Goal: Information Seeking & Learning: Learn about a topic

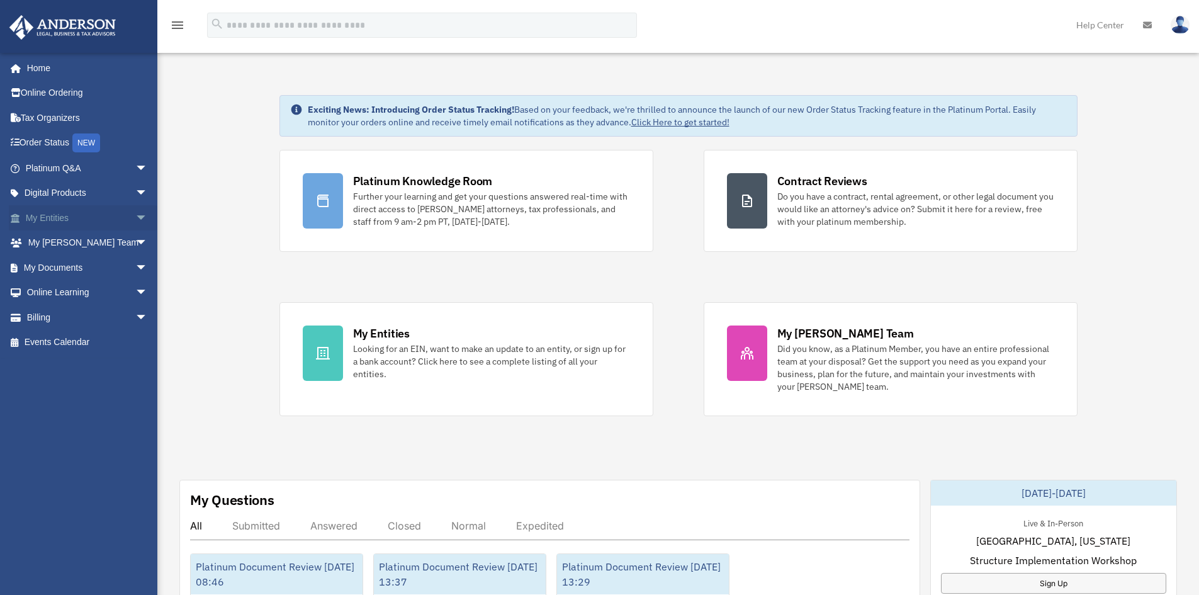
click at [135, 213] on span "arrow_drop_down" at bounding box center [147, 218] width 25 height 26
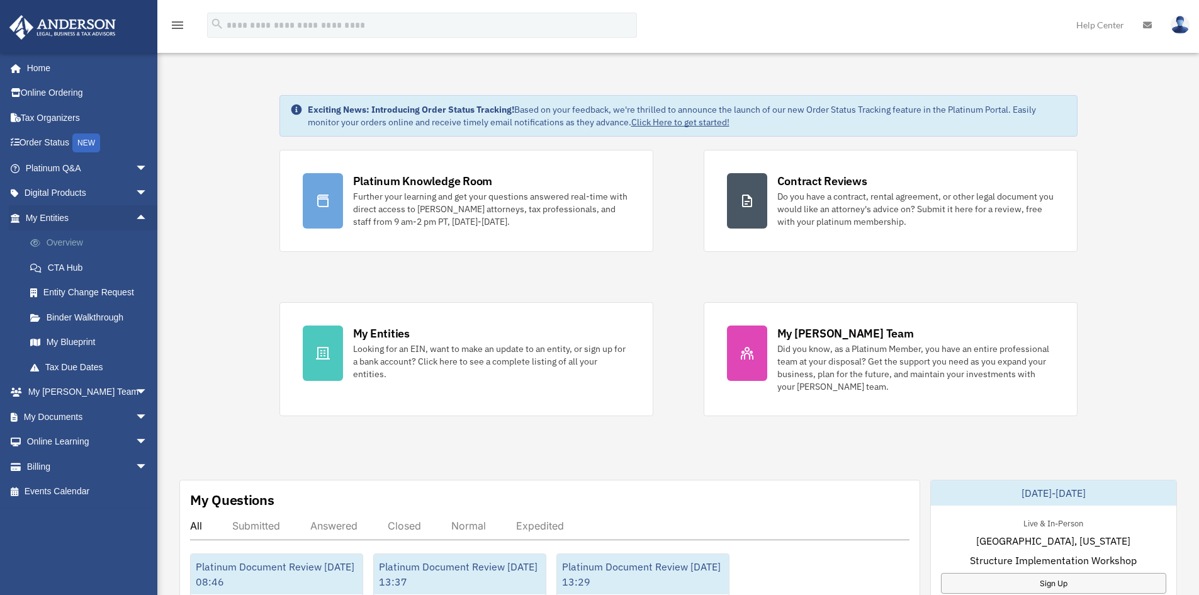
click at [81, 240] on link "Overview" at bounding box center [92, 242] width 149 height 25
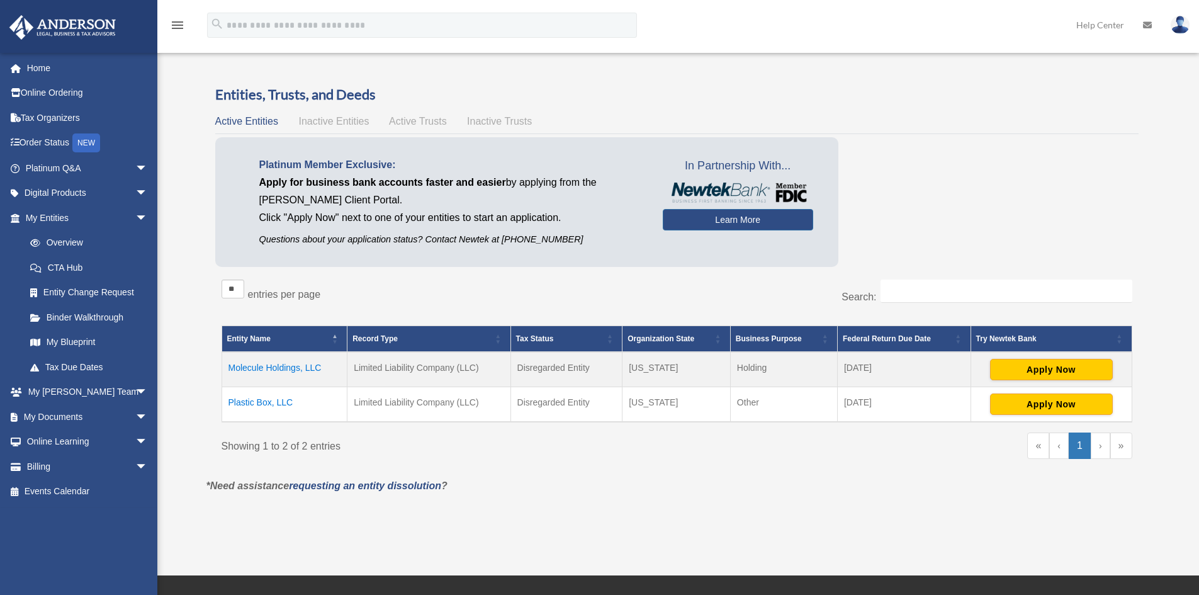
click at [256, 399] on td "Plastic Box, LLC" at bounding box center [285, 404] width 126 height 35
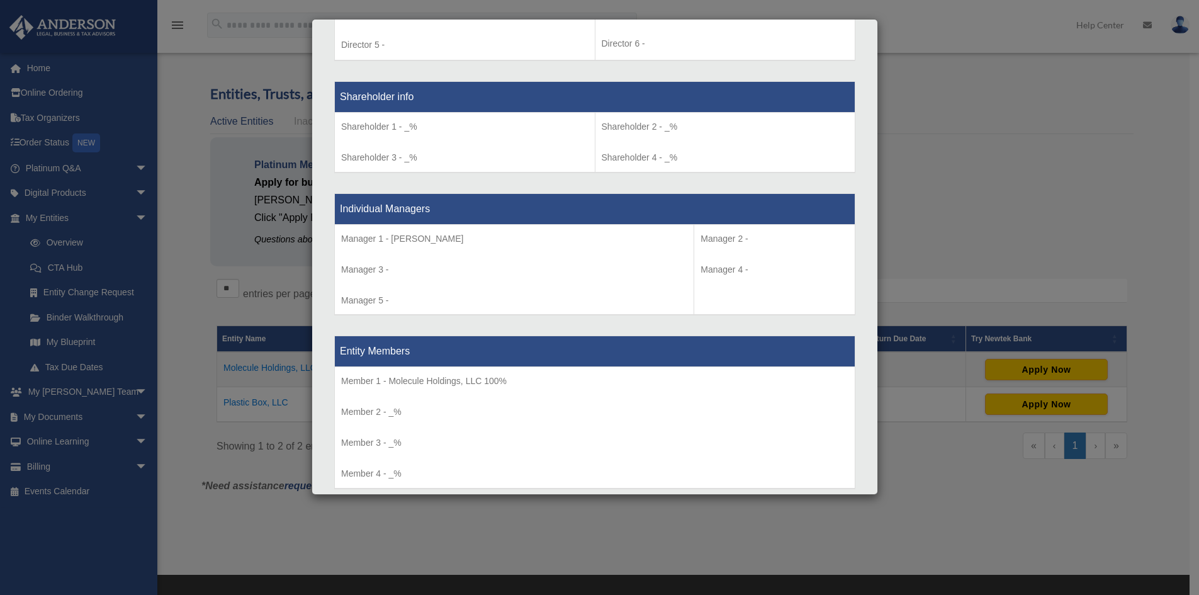
scroll to position [1169, 0]
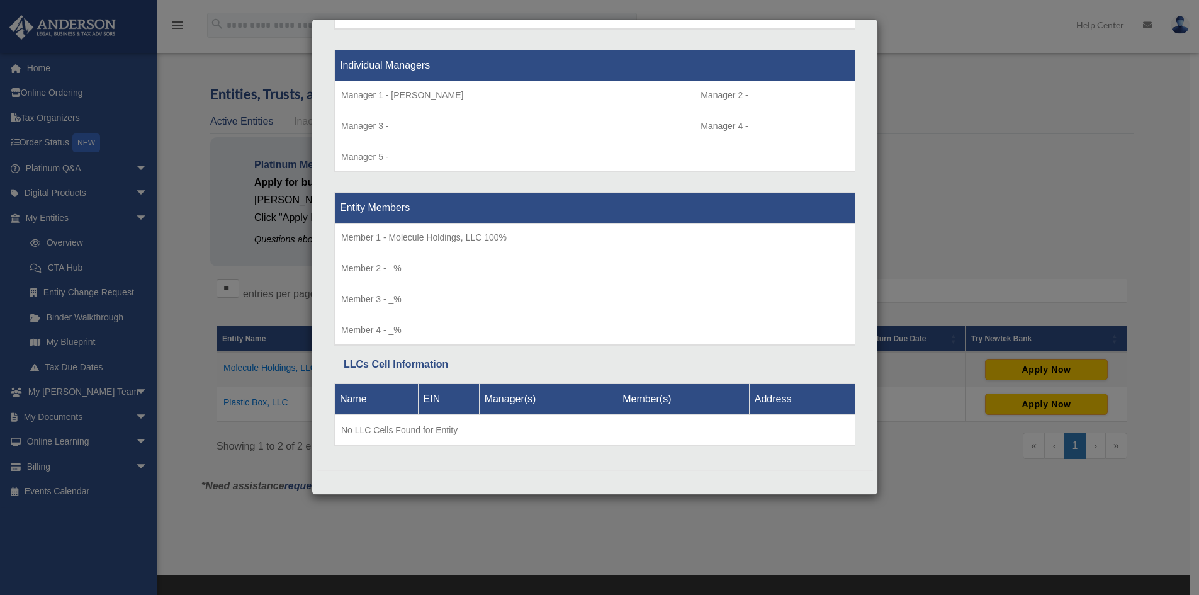
click at [932, 80] on div "Details × Articles Sent Organizational Date" at bounding box center [599, 297] width 1199 height 595
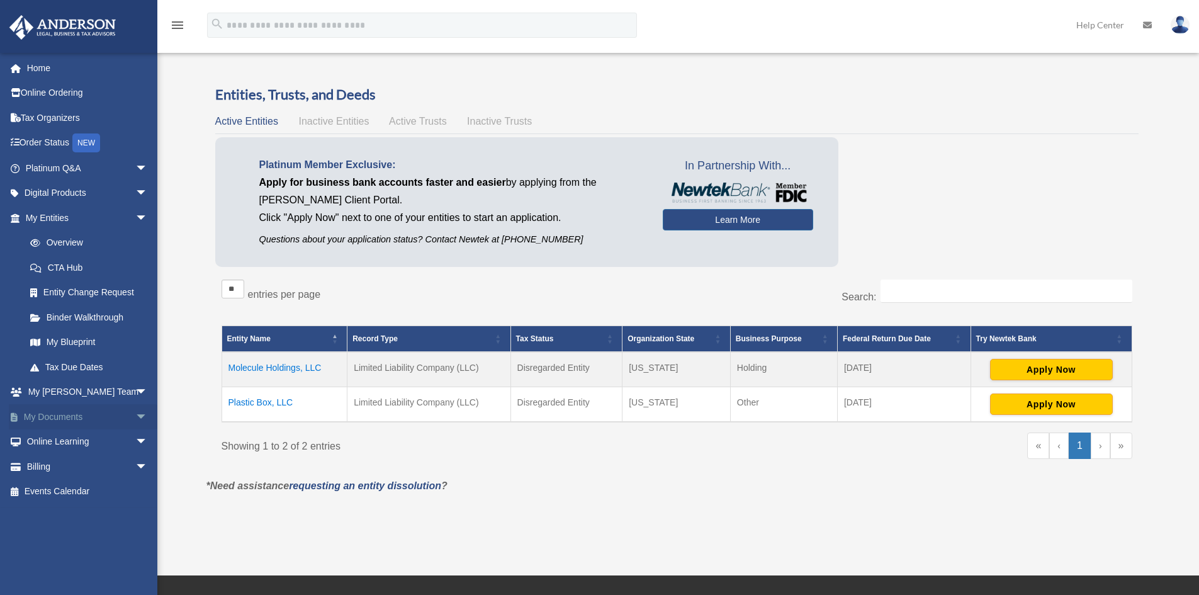
click at [135, 414] on span "arrow_drop_down" at bounding box center [147, 417] width 25 height 26
click at [52, 437] on link "Box" at bounding box center [92, 441] width 149 height 25
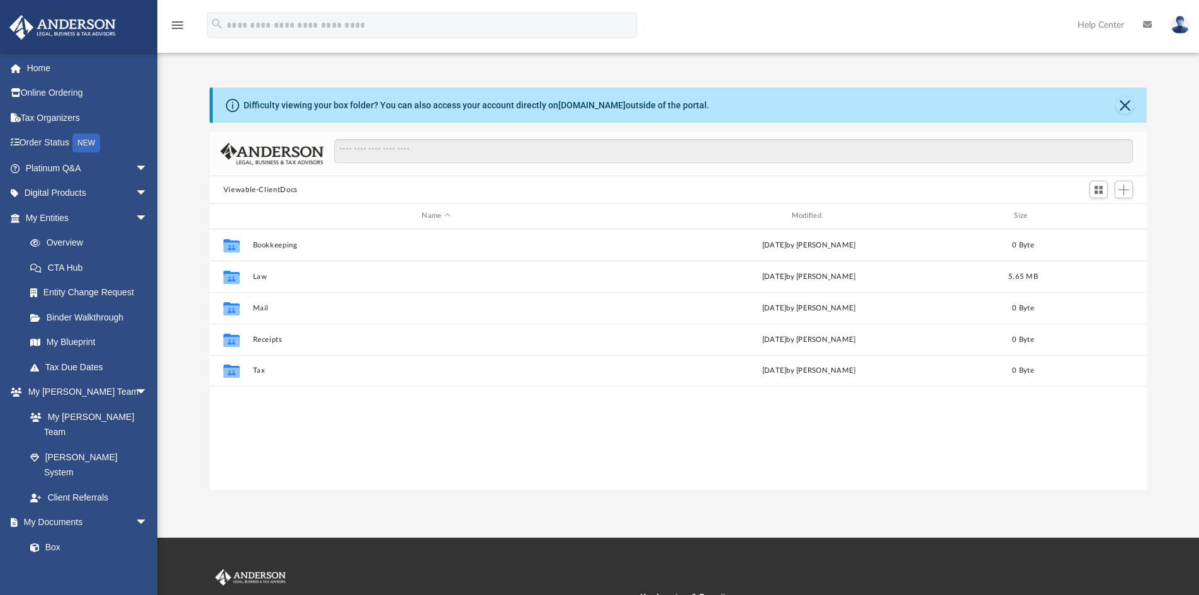
scroll to position [277, 928]
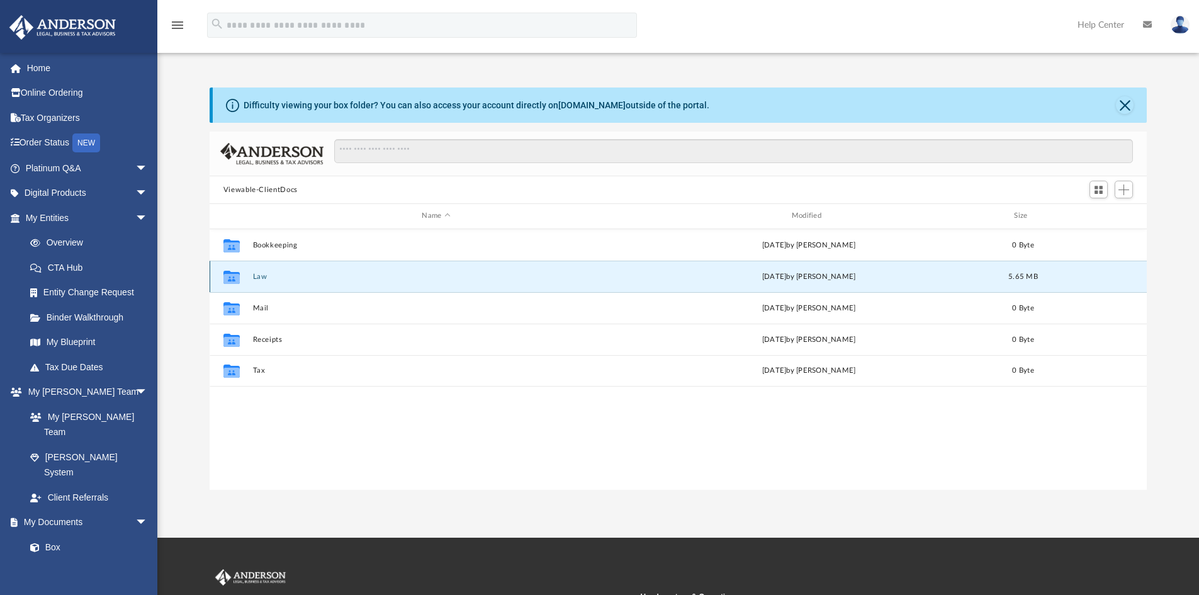
click at [273, 274] on button "Law" at bounding box center [435, 276] width 367 height 8
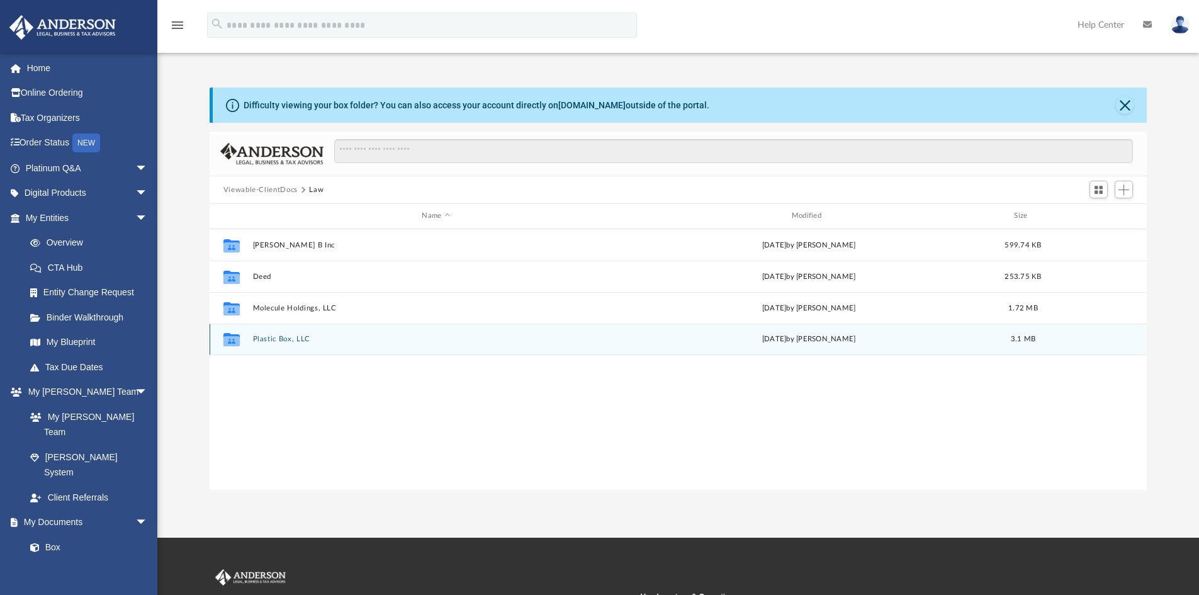
click at [279, 328] on div "Collaborated Folder Plastic Box, LLC today by Marielle Palivino 3.1 MB" at bounding box center [679, 338] width 938 height 31
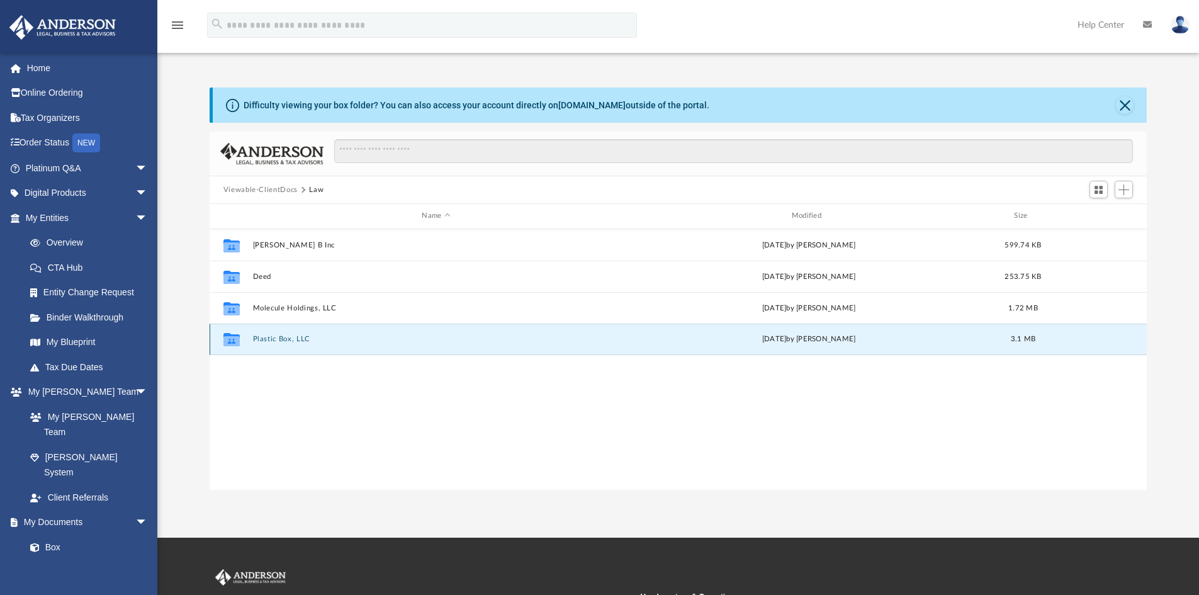
click at [279, 338] on button "Plastic Box, LLC" at bounding box center [435, 339] width 367 height 8
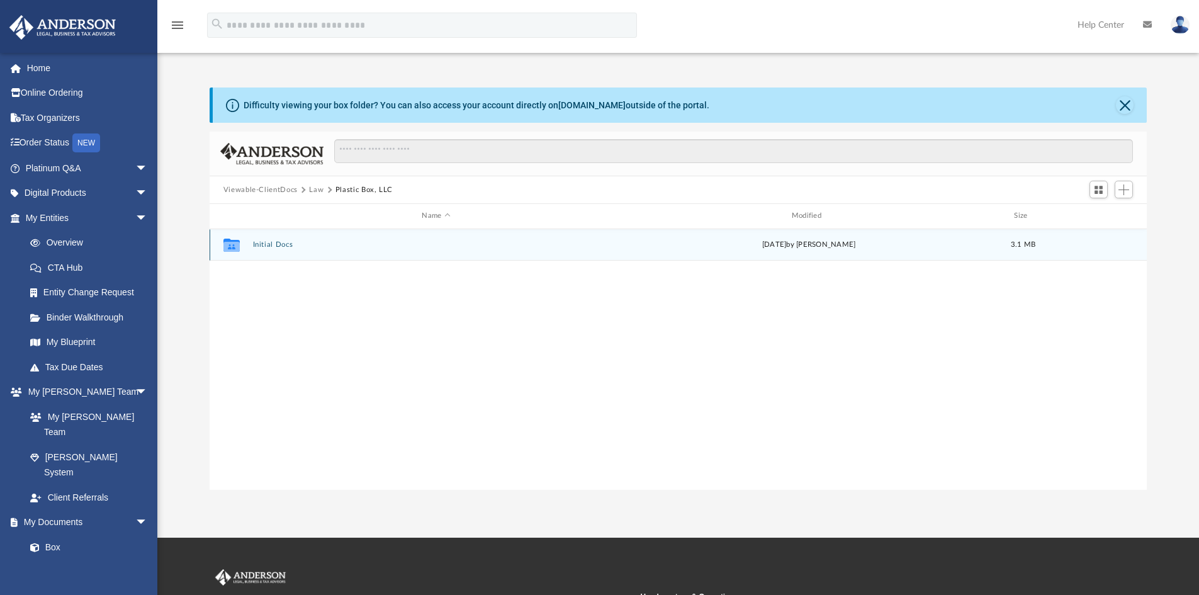
click at [270, 245] on button "Initial Docs" at bounding box center [435, 244] width 367 height 8
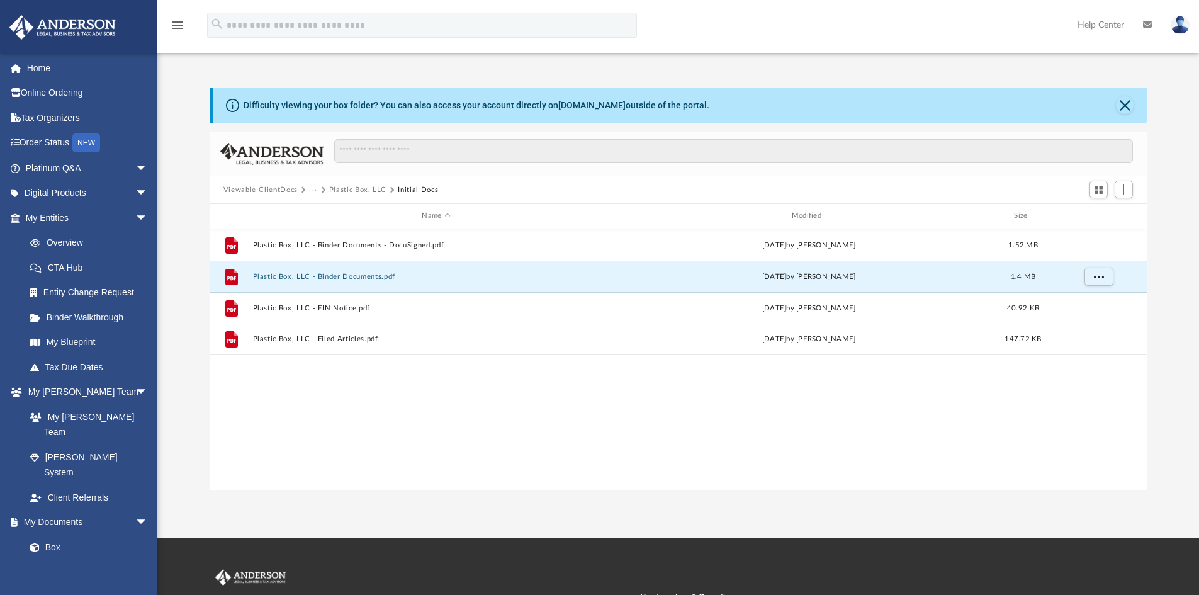
click at [342, 278] on button "Plastic Box, LLC - Binder Documents.pdf" at bounding box center [435, 276] width 367 height 8
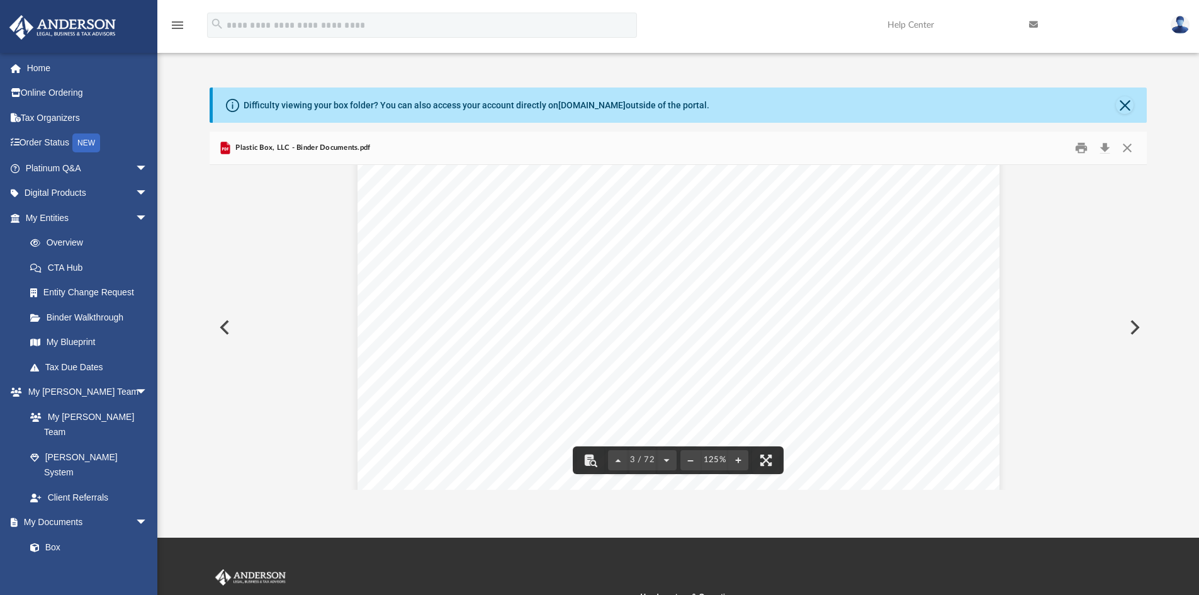
scroll to position [1825, 0]
click at [1129, 147] on button "Close" at bounding box center [1127, 148] width 23 height 20
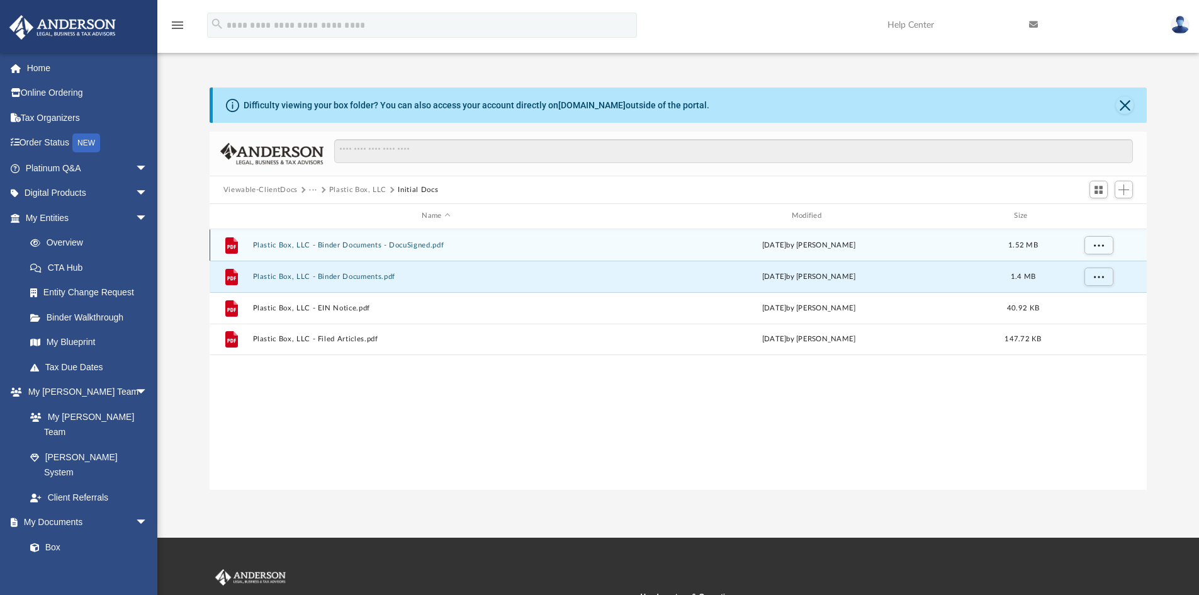
click at [375, 245] on button "Plastic Box, LLC - Binder Documents - DocuSigned.pdf" at bounding box center [435, 245] width 367 height 8
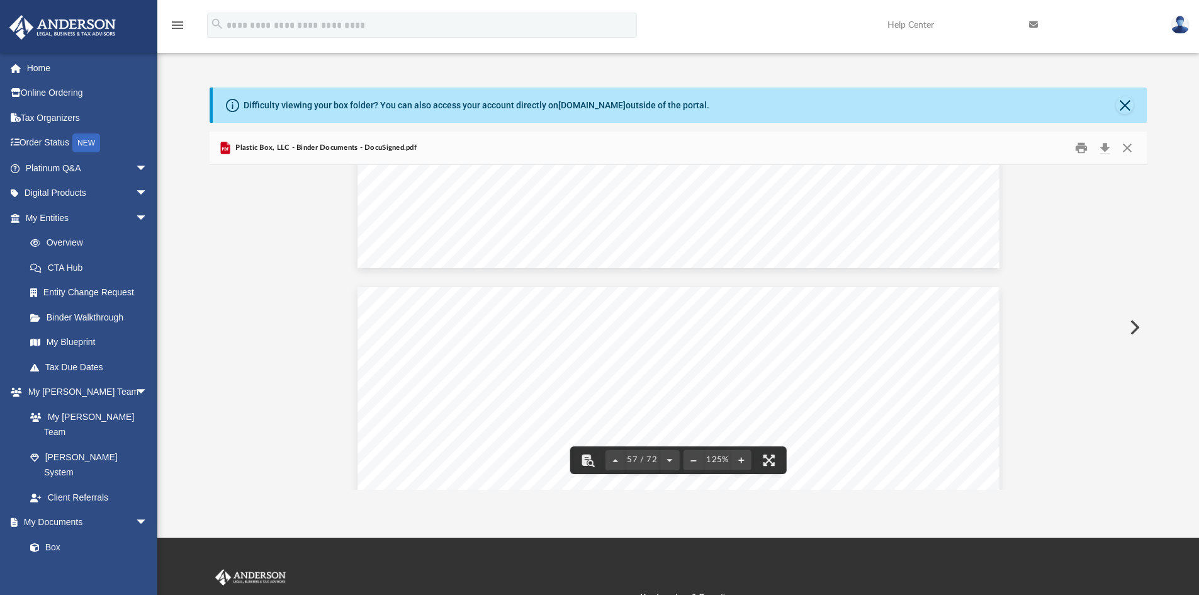
scroll to position [47842, 0]
click at [1129, 147] on button "Close" at bounding box center [1127, 148] width 23 height 20
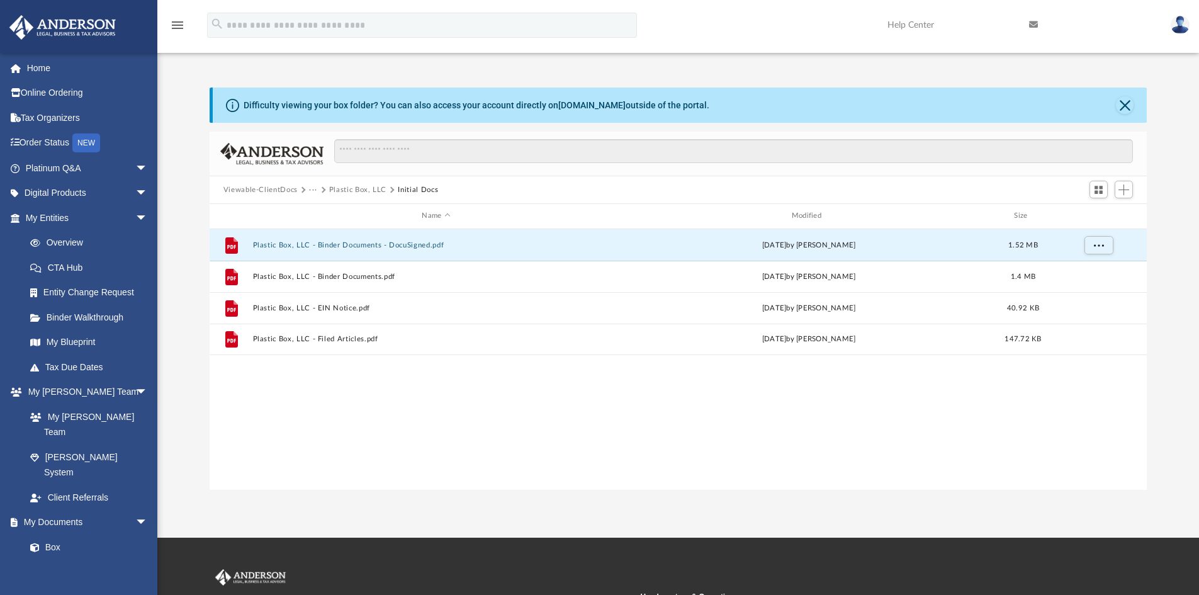
drag, startPoint x: 529, startPoint y: 443, endPoint x: 534, endPoint y: 438, distance: 6.7
click at [529, 442] on div "File Plastic Box, LLC - Binder Documents - DocuSigned.pdf today by Marielle Pal…" at bounding box center [679, 359] width 938 height 261
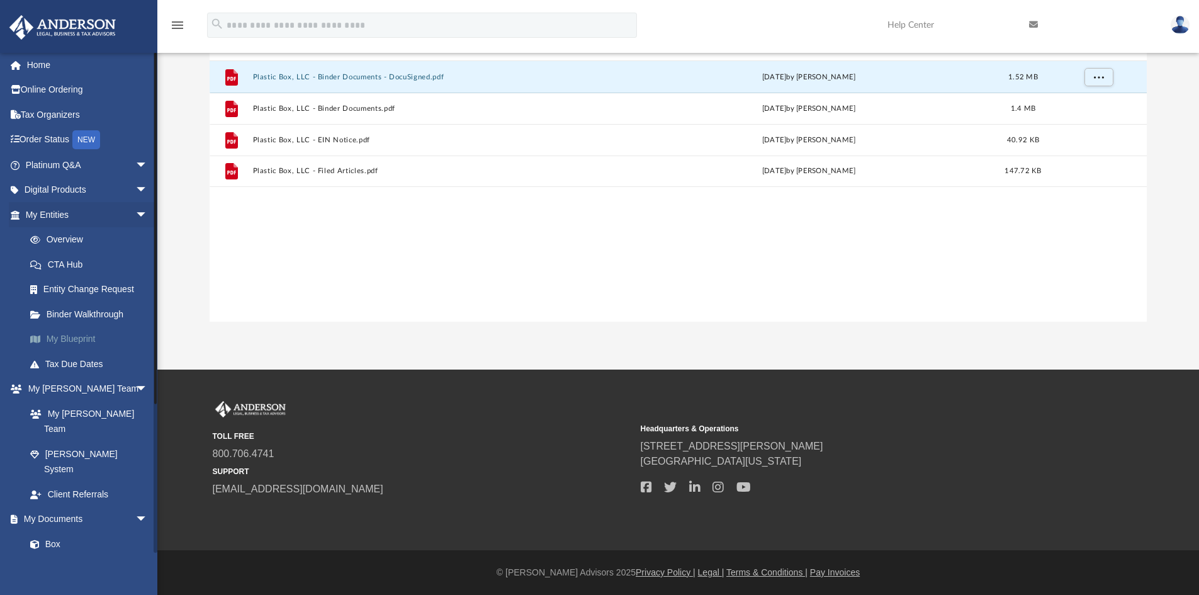
scroll to position [0, 0]
click at [113, 165] on link "Platinum Q&A arrow_drop_down" at bounding box center [88, 167] width 158 height 25
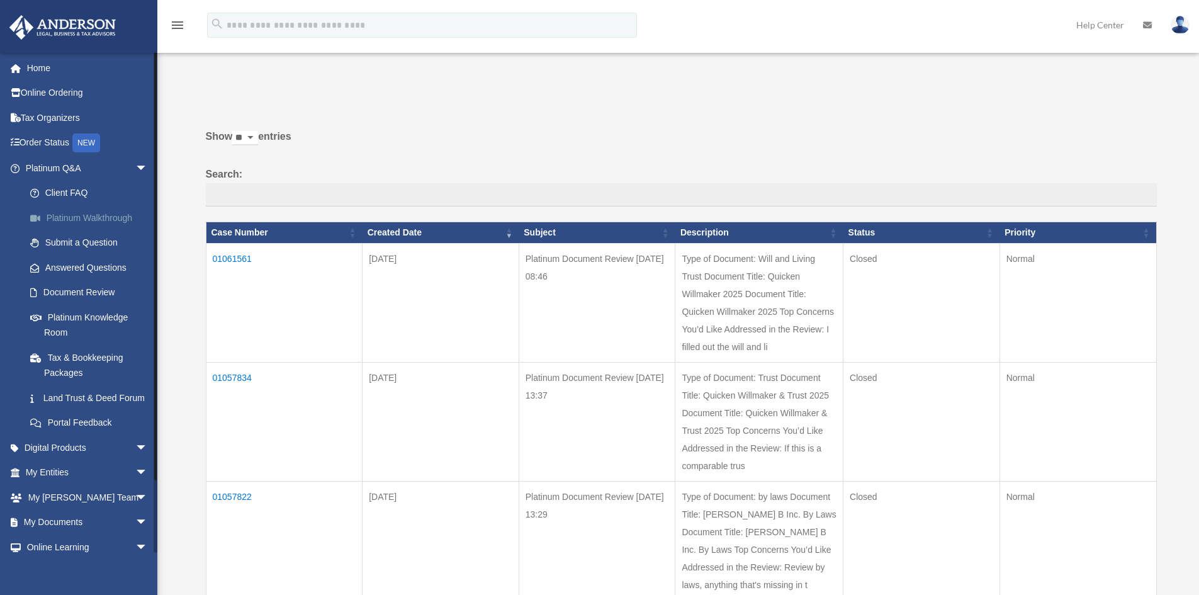
click at [87, 216] on link "Platinum Walkthrough" at bounding box center [92, 217] width 149 height 25
